Goal: Transaction & Acquisition: Purchase product/service

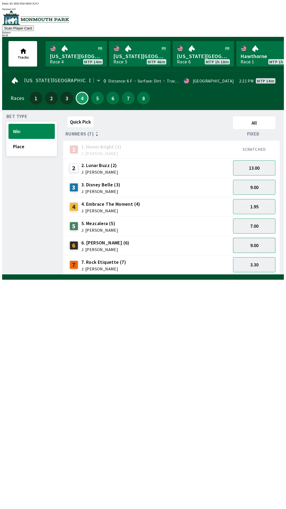
click at [250, 248] on button "9.00" at bounding box center [254, 245] width 42 height 15
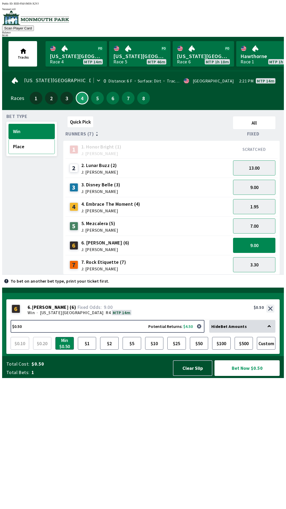
click at [32, 150] on button "Place" at bounding box center [31, 146] width 46 height 15
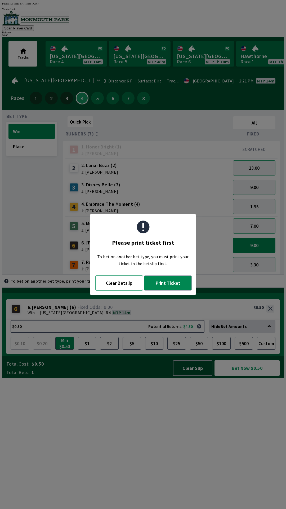
click at [114, 290] on button "Clear Betslip" at bounding box center [119, 282] width 48 height 15
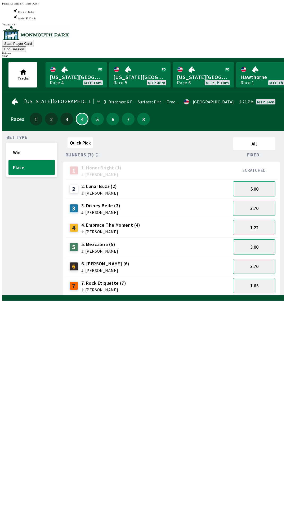
click at [134, 296] on div "Quick Pick All Runners (7) Fixed 1 1. Honor Bright (1) J: [PERSON_NAME] SCRATCH…" at bounding box center [173, 215] width 221 height 160
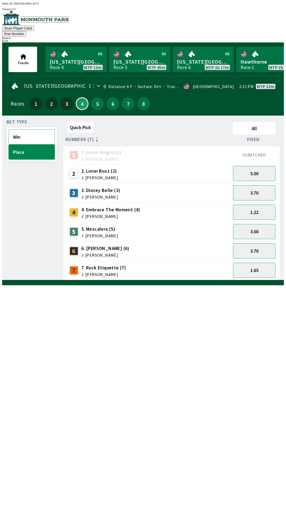
click at [23, 129] on button "Win" at bounding box center [31, 136] width 46 height 15
click at [253, 261] on div "3.30" at bounding box center [254, 270] width 47 height 19
click at [248, 261] on div "3.30" at bounding box center [254, 270] width 47 height 19
click at [254, 248] on button "9.00" at bounding box center [254, 250] width 42 height 15
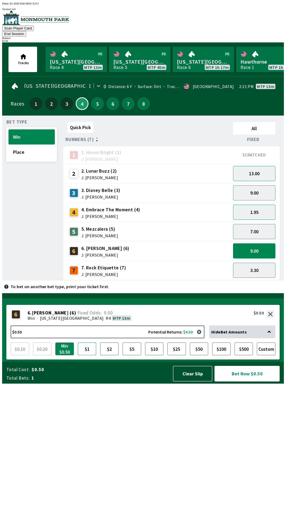
click at [88, 355] on button "$1" at bounding box center [87, 348] width 19 height 13
click at [245, 381] on button "Bet Now $1.00" at bounding box center [247, 374] width 65 height 16
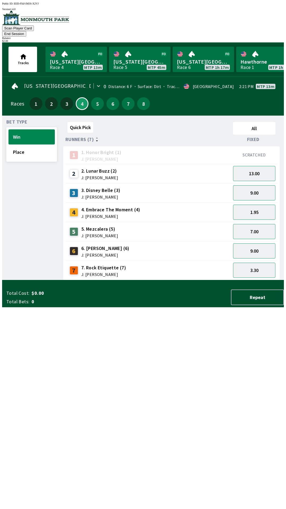
click at [137, 280] on div "Quick Pick All Runners (7) Fixed 1 1. Honor Bright (1) J: [PERSON_NAME] SCRATCH…" at bounding box center [173, 200] width 221 height 160
click at [37, 149] on button "Place" at bounding box center [31, 151] width 46 height 15
click at [249, 248] on button "3.70" at bounding box center [254, 250] width 42 height 15
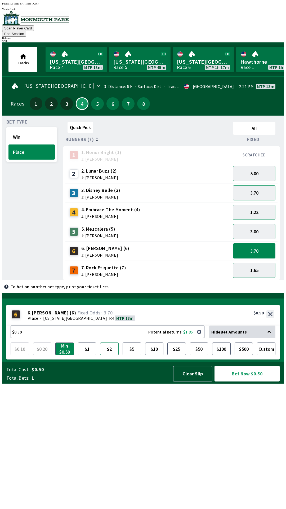
click at [113, 355] on button "$2" at bounding box center [109, 348] width 19 height 13
click at [244, 381] on button "Bet Now $2.00" at bounding box center [247, 374] width 65 height 16
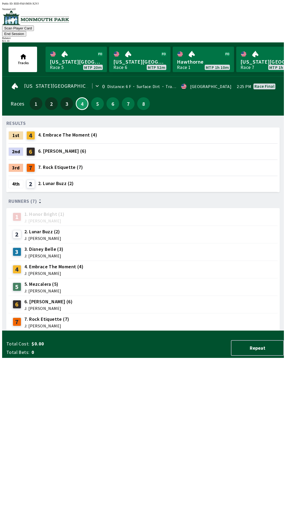
click at [201, 331] on div "RESULTS 1st 4 4. Embrace The Moment (4) 2nd 6 6. [PERSON_NAME] (6) 3rd 7 7. Roc…" at bounding box center [145, 225] width 278 height 211
click at [26, 31] on button "End Session" at bounding box center [14, 34] width 24 height 6
